Goal: Task Accomplishment & Management: Manage account settings

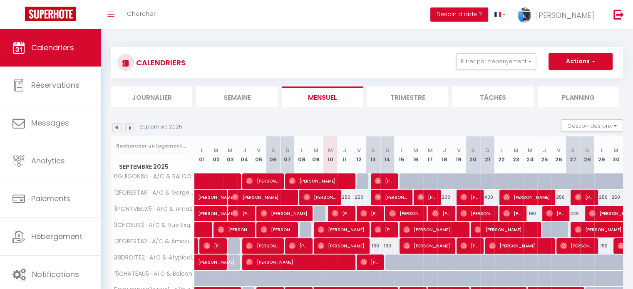
click at [346, 198] on div "250" at bounding box center [344, 197] width 14 height 15
type input "250"
type input "Jeu 11 Septembre 2025"
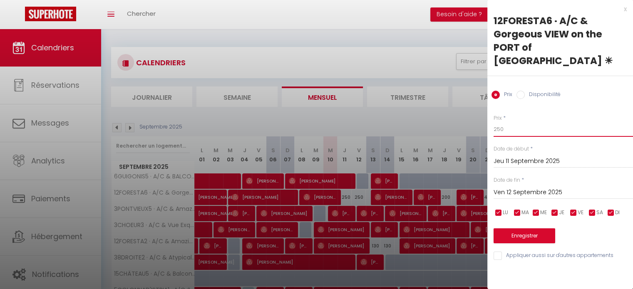
click at [499, 122] on input "250" at bounding box center [563, 129] width 139 height 15
click at [538, 187] on input "Ven 12 Septembre 2025" at bounding box center [563, 192] width 139 height 11
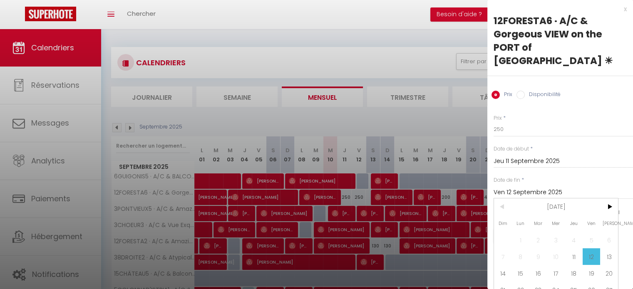
click at [609, 248] on span "13" at bounding box center [609, 256] width 18 height 17
type input "[DATE]"
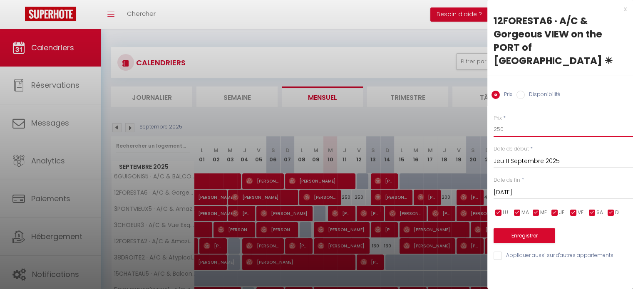
click at [499, 122] on input "250" at bounding box center [563, 129] width 139 height 15
type input "220"
click at [523, 228] on button "Enregistrer" at bounding box center [525, 235] width 62 height 15
